Goal: Task Accomplishment & Management: Manage account settings

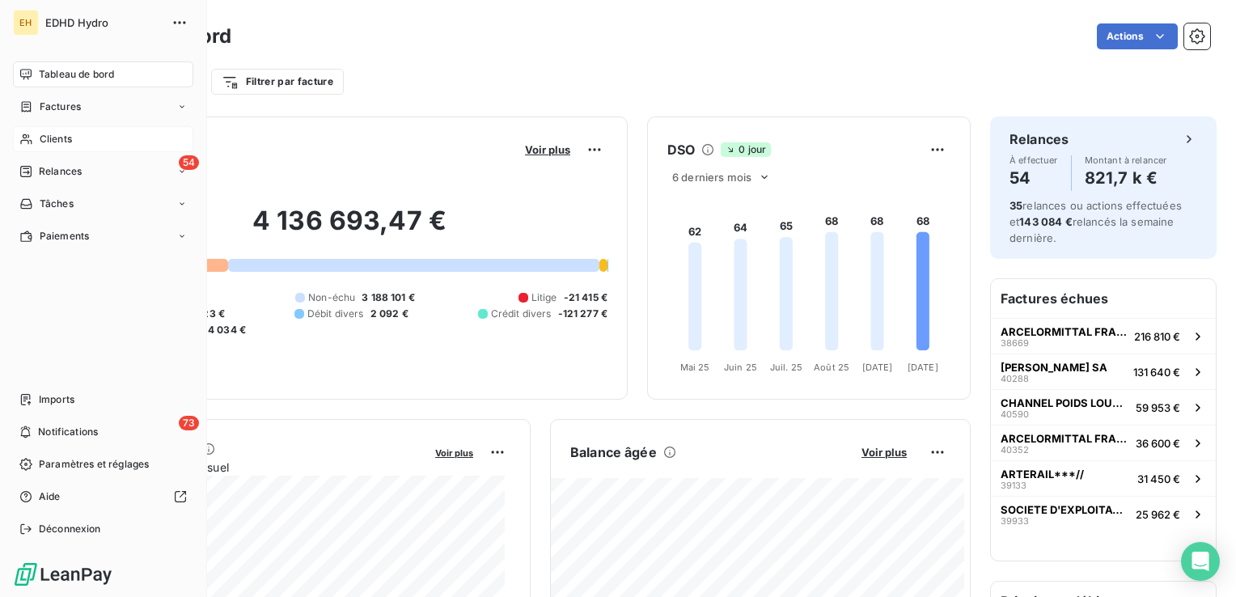
click at [65, 143] on span "Clients" at bounding box center [56, 139] width 32 height 15
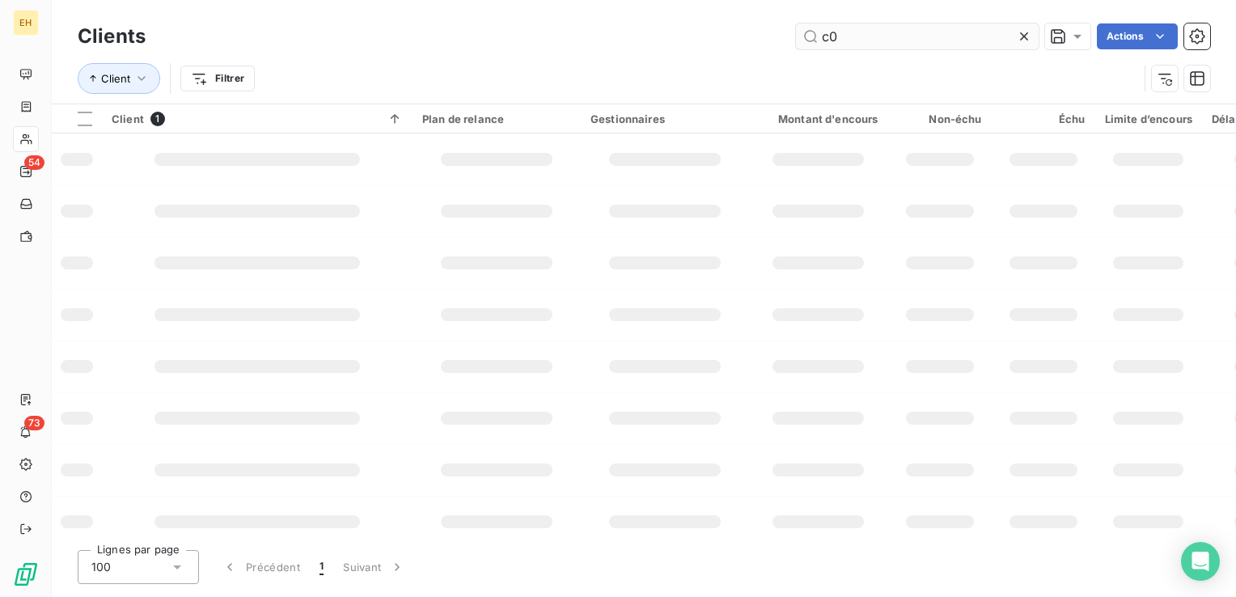
type input "c"
type input "C0005105"
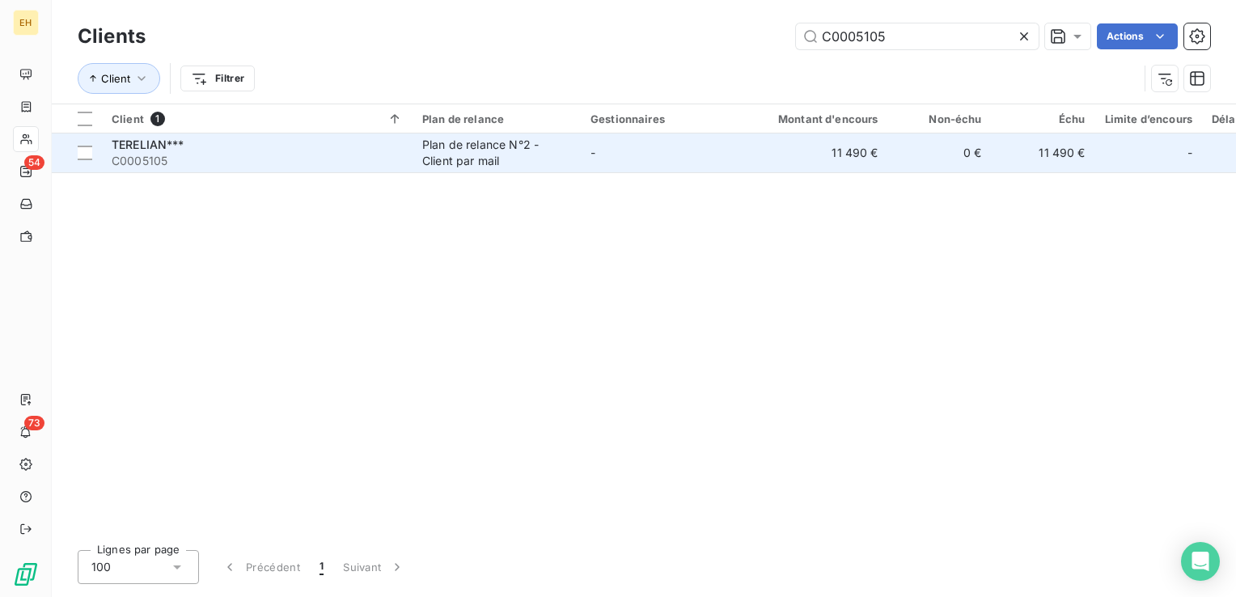
click at [327, 157] on span "C0005105" at bounding box center [257, 161] width 291 height 16
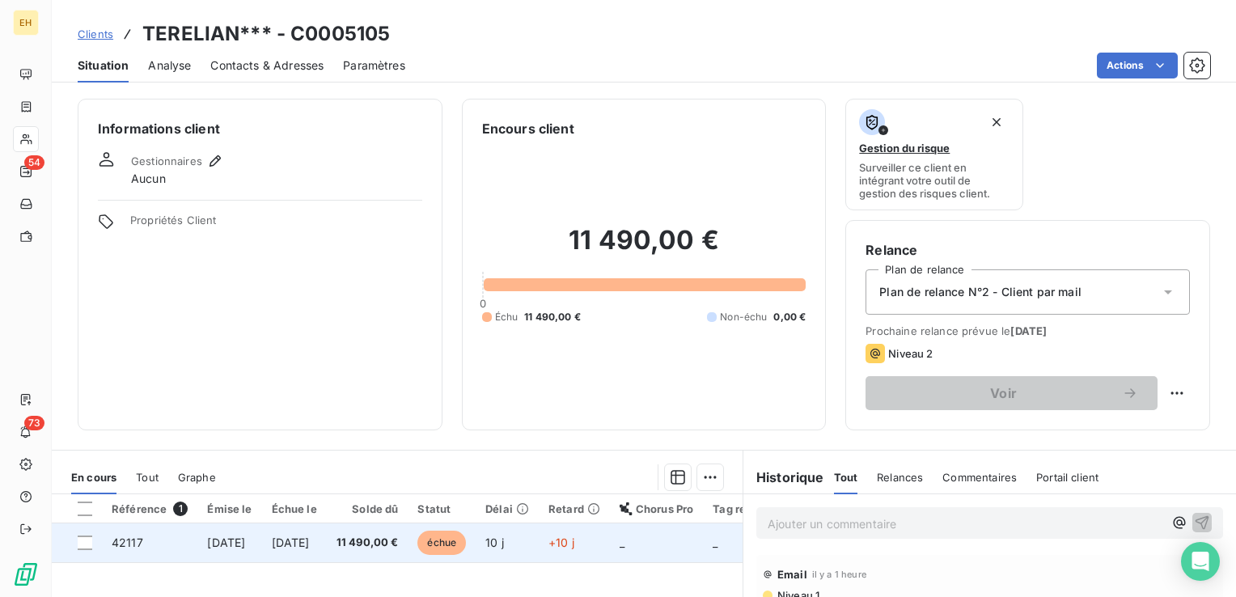
click at [310, 544] on span "[DATE]" at bounding box center [291, 542] width 38 height 14
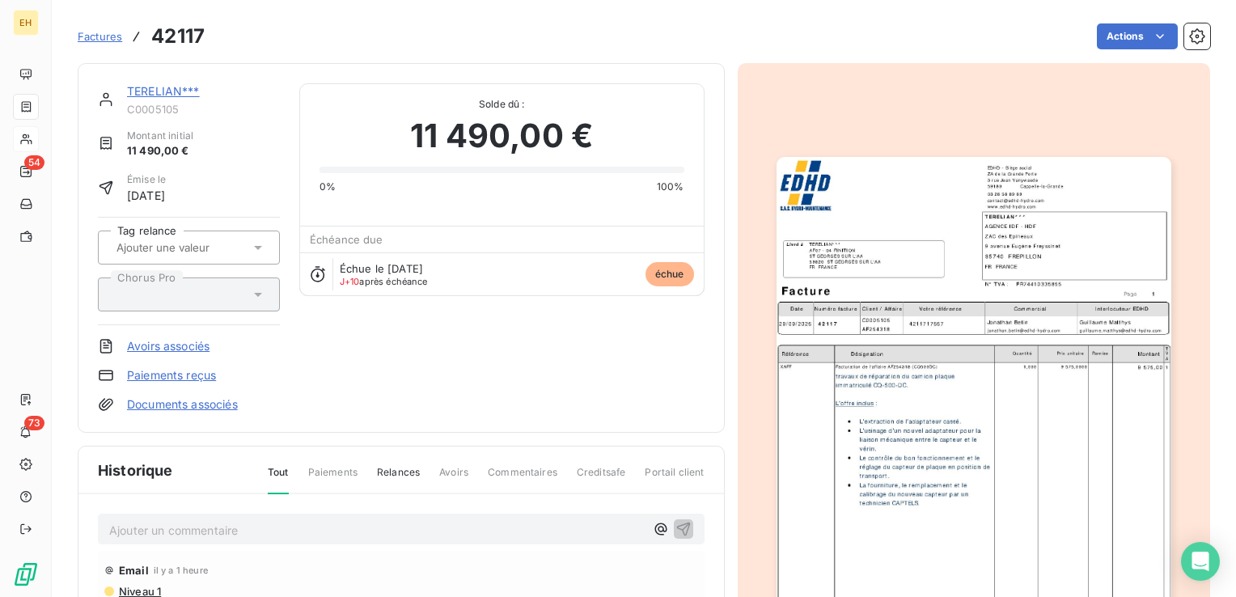
click at [266, 530] on p "Ajouter un commentaire ﻿" at bounding box center [376, 530] width 535 height 20
click at [634, 526] on p "_SHD-REF-R2T-COMPTA-TERELIAN-IDF-HDF <[EMAIL_ADDRESS][DOMAIN_NAME]> :" at bounding box center [376, 529] width 535 height 19
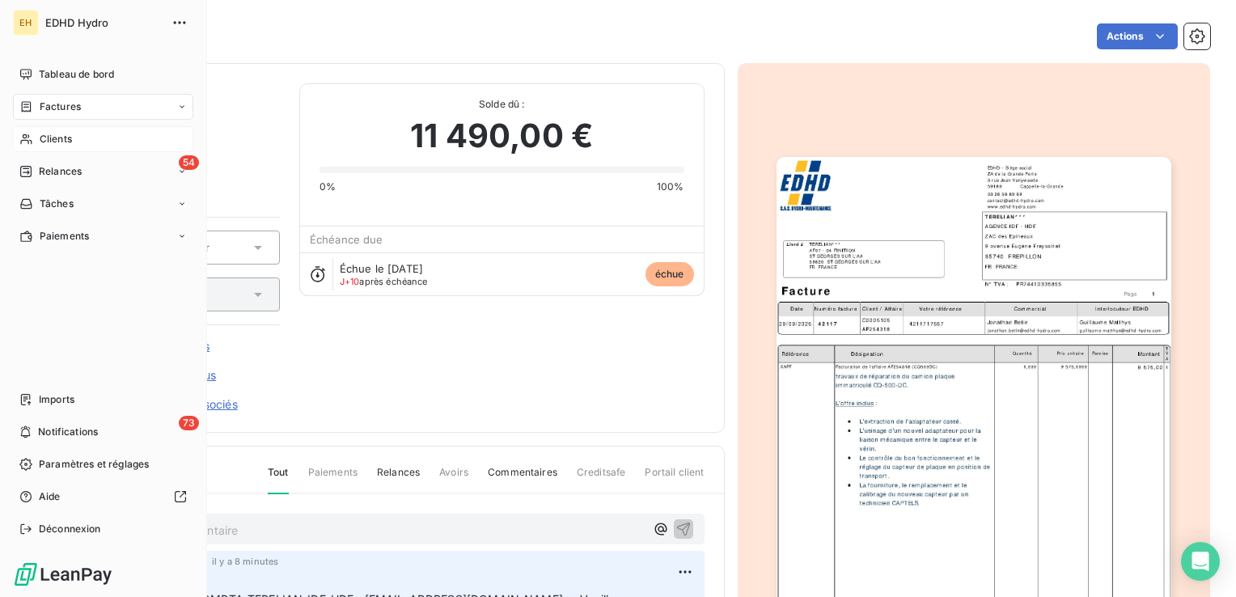
click at [52, 137] on span "Clients" at bounding box center [56, 139] width 32 height 15
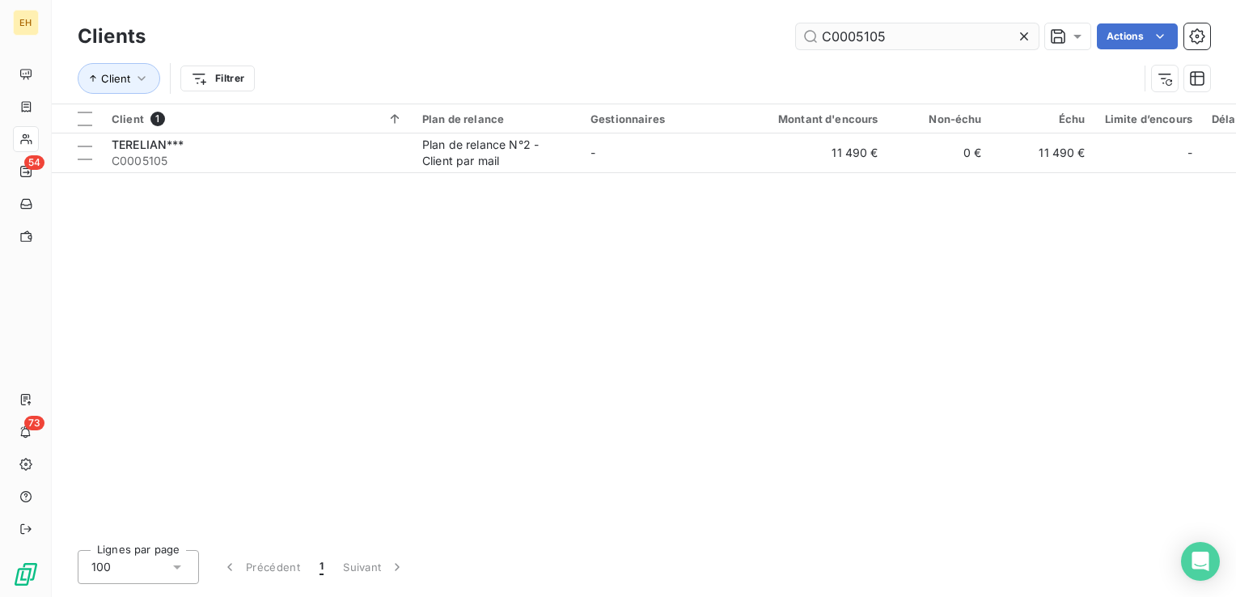
click at [890, 34] on input "C0005105" at bounding box center [917, 36] width 243 height 26
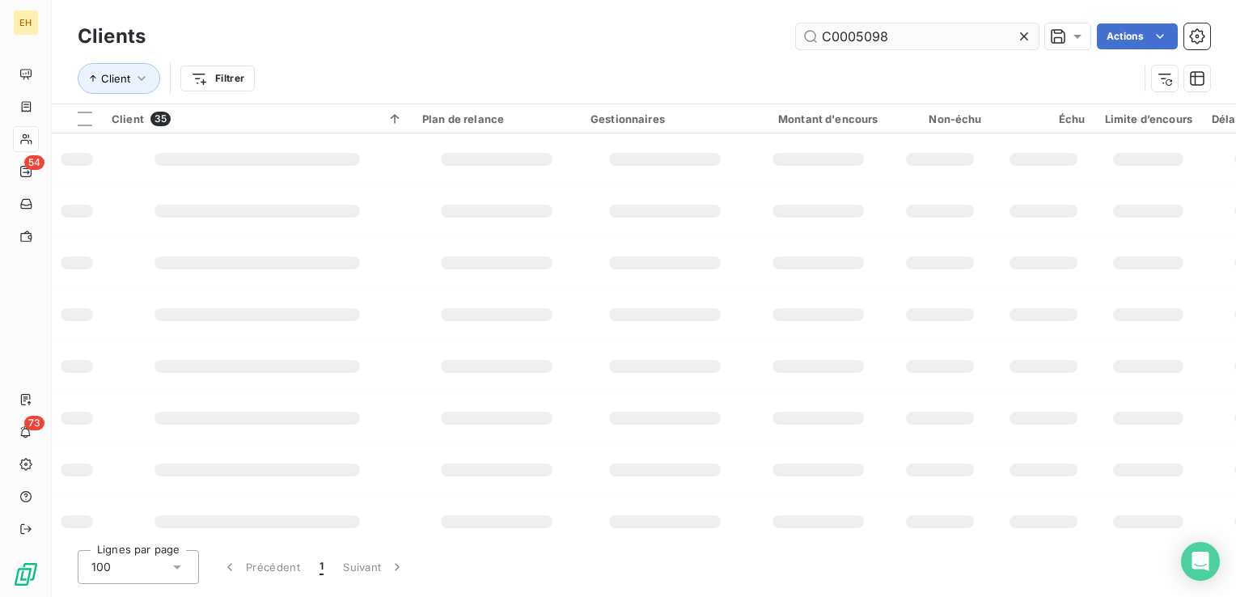
type input "C0005098"
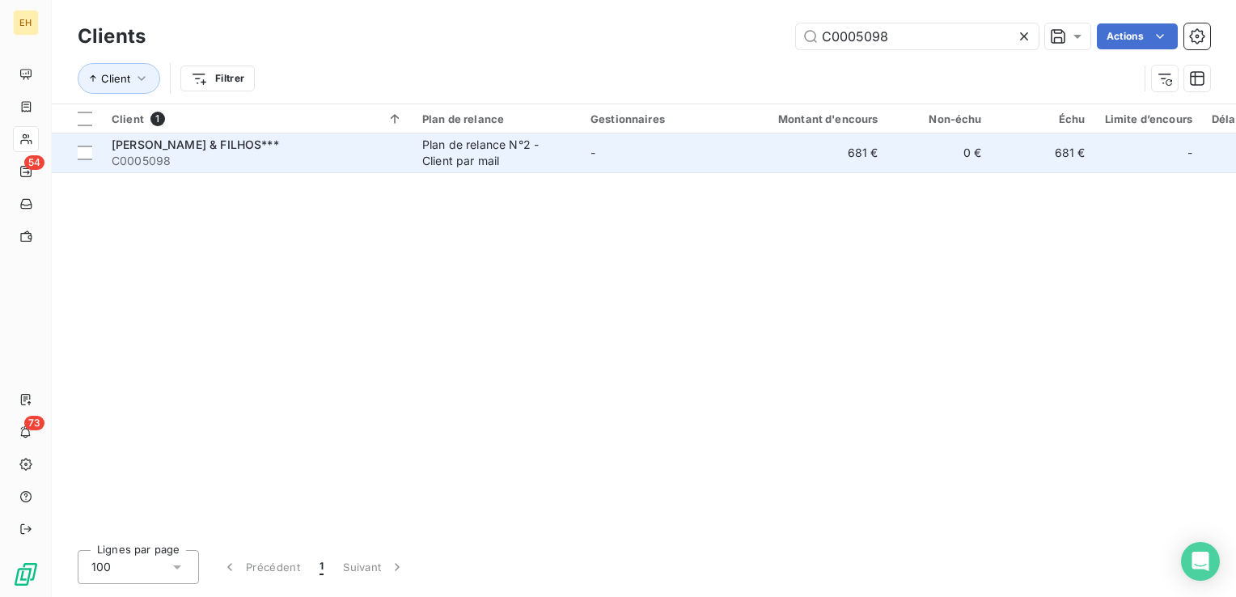
click at [512, 154] on div "Plan de relance N°2 - Client par mail" at bounding box center [496, 153] width 149 height 32
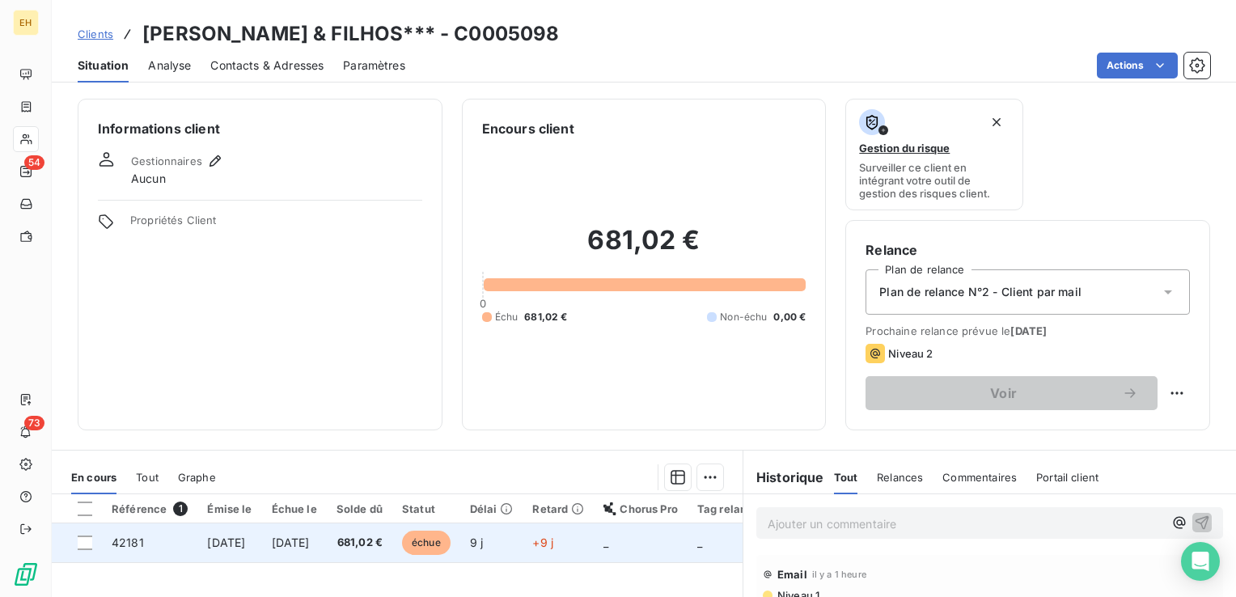
click at [450, 543] on span "échue" at bounding box center [426, 543] width 49 height 24
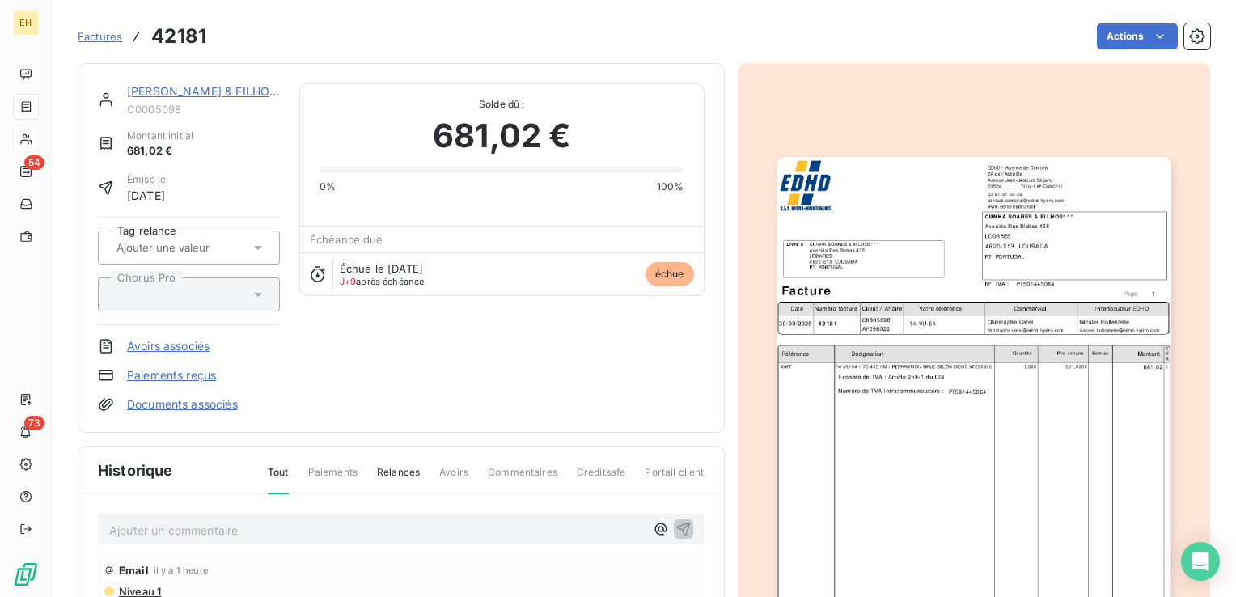
click at [269, 531] on p "Ajouter un commentaire ﻿" at bounding box center [376, 530] width 535 height 20
click at [366, 532] on p "[EMAIL_ADDRESS][DOMAIN_NAME] :" at bounding box center [376, 529] width 535 height 19
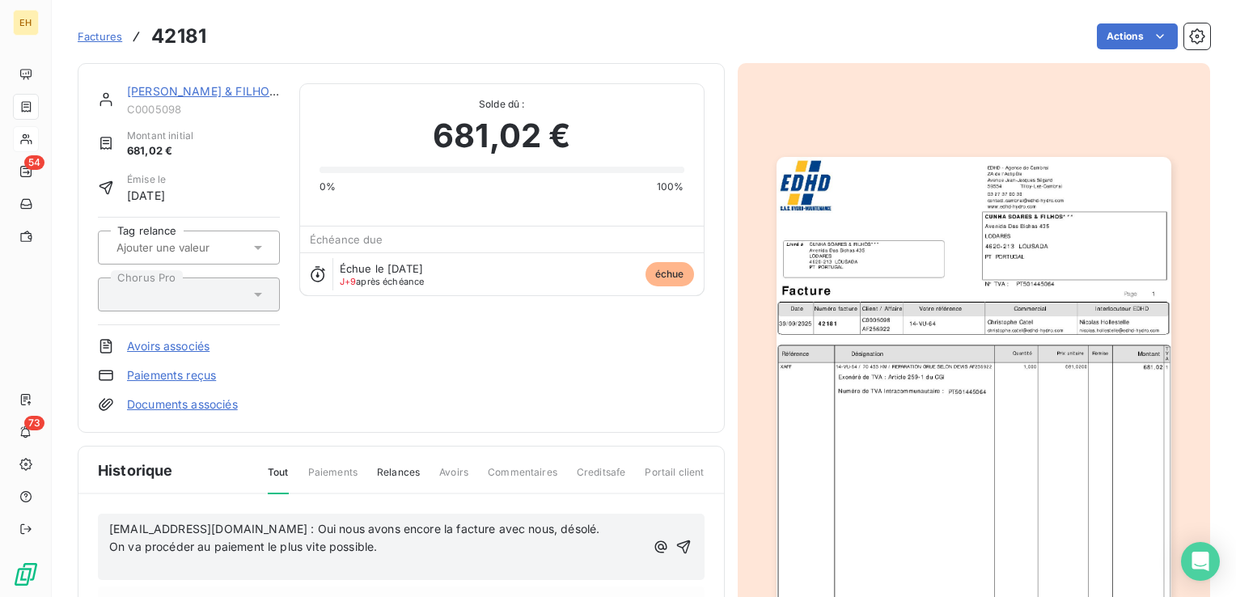
click at [598, 522] on p "[EMAIL_ADDRESS][DOMAIN_NAME] : Oui nous avons encore la facture avec nous, déso…" at bounding box center [376, 529] width 535 height 19
click at [539, 553] on p "[EMAIL_ADDRESS][DOMAIN_NAME] : Oui nous avons encore la facture avec nous, déso…" at bounding box center [380, 538] width 542 height 37
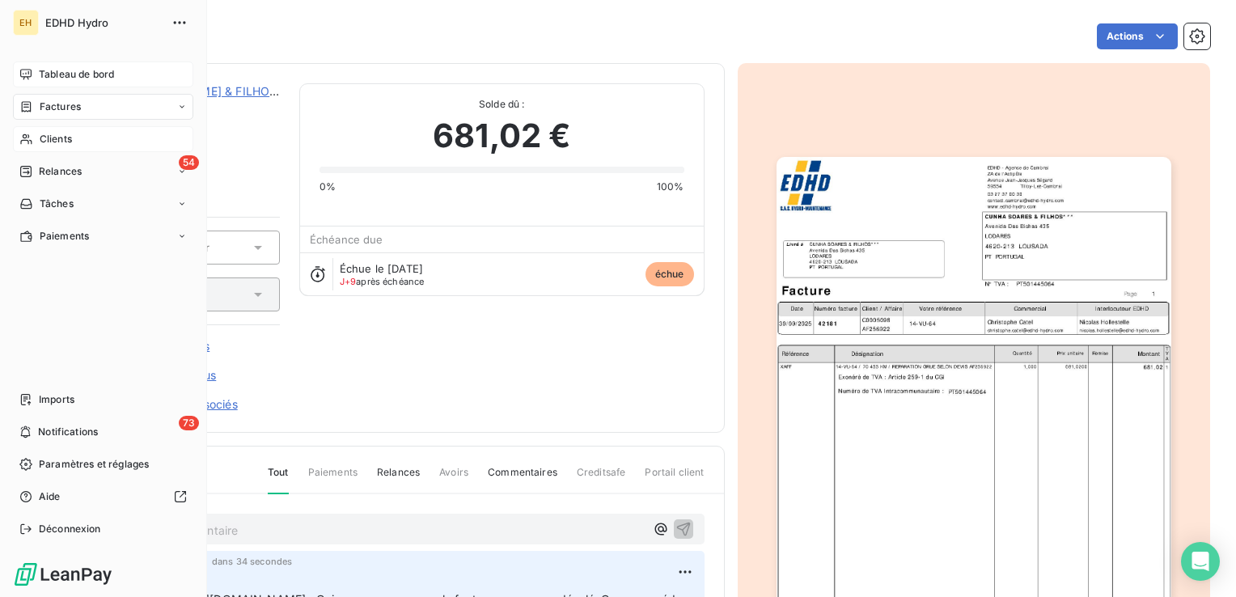
click at [42, 73] on span "Tableau de bord" at bounding box center [76, 74] width 75 height 15
